Goal: Navigation & Orientation: Find specific page/section

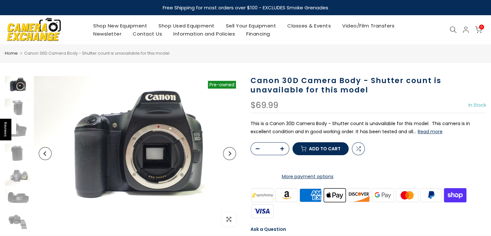
click at [181, 25] on link "Shop Used Equipment" at bounding box center [186, 26] width 67 height 8
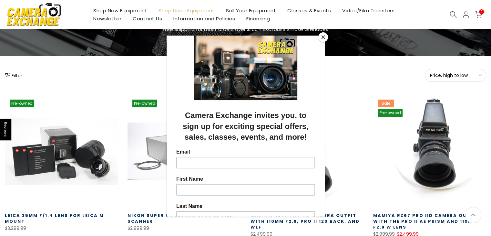
click at [325, 34] on button "Close" at bounding box center [323, 37] width 10 height 10
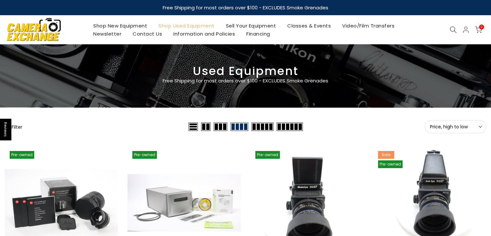
click at [467, 128] on span "Price, high to low" at bounding box center [455, 127] width 51 height 6
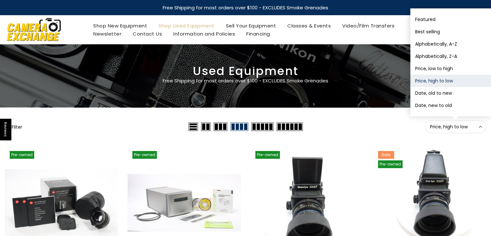
click at [462, 126] on span "Price, high to low" at bounding box center [455, 127] width 51 height 6
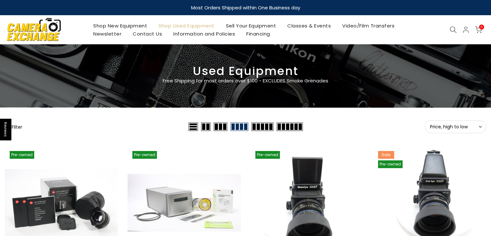
click at [249, 27] on link "Sell Your Equipment" at bounding box center [251, 26] width 62 height 8
